Goal: Obtain resource: Obtain resource

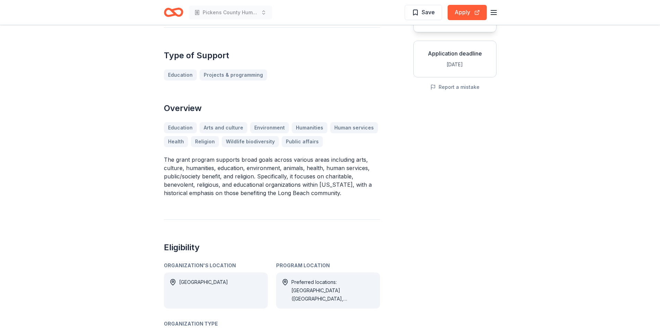
scroll to position [173, 0]
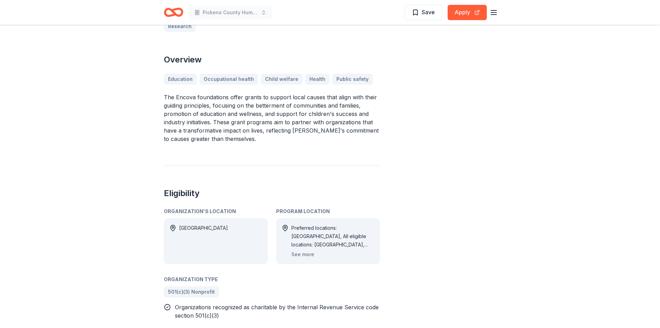
scroll to position [231, 0]
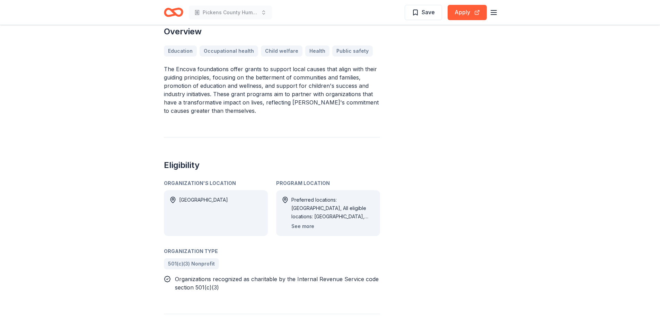
click at [309, 222] on button "See more" at bounding box center [303, 226] width 23 height 8
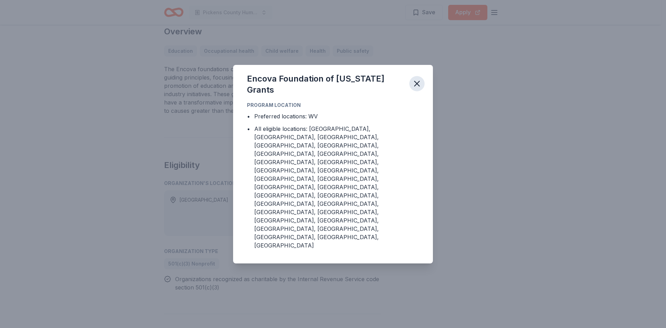
click at [421, 88] on icon "button" at bounding box center [417, 84] width 10 height 10
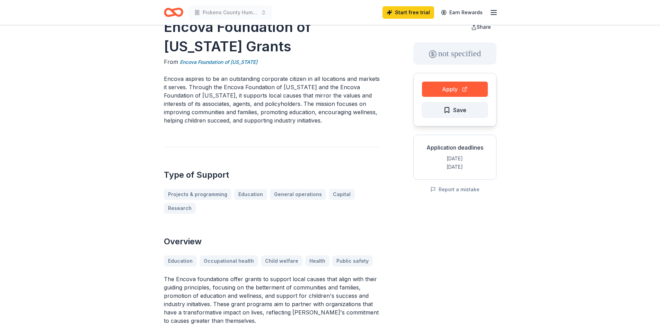
scroll to position [0, 0]
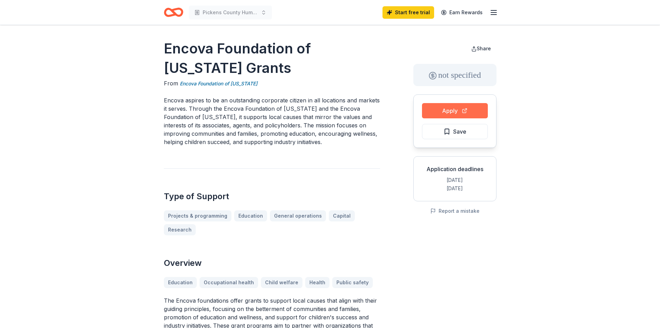
click at [433, 111] on button "Apply" at bounding box center [455, 110] width 66 height 15
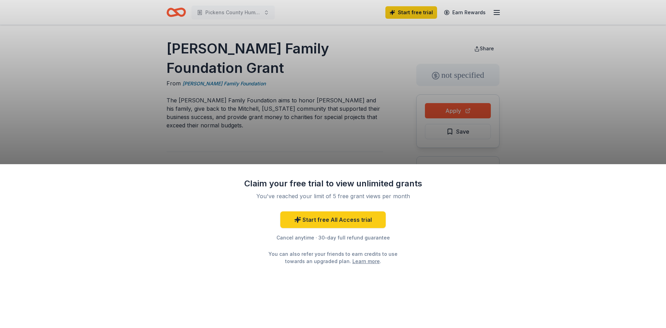
click at [363, 135] on div "Claim your free trial to view unlimited grants You've reached your limit of 5 f…" at bounding box center [333, 164] width 666 height 328
click at [421, 190] on div "Claim your free trial to view unlimited grants You've reached your limit of 5 f…" at bounding box center [333, 221] width 180 height 87
